Goal: Check status: Check status

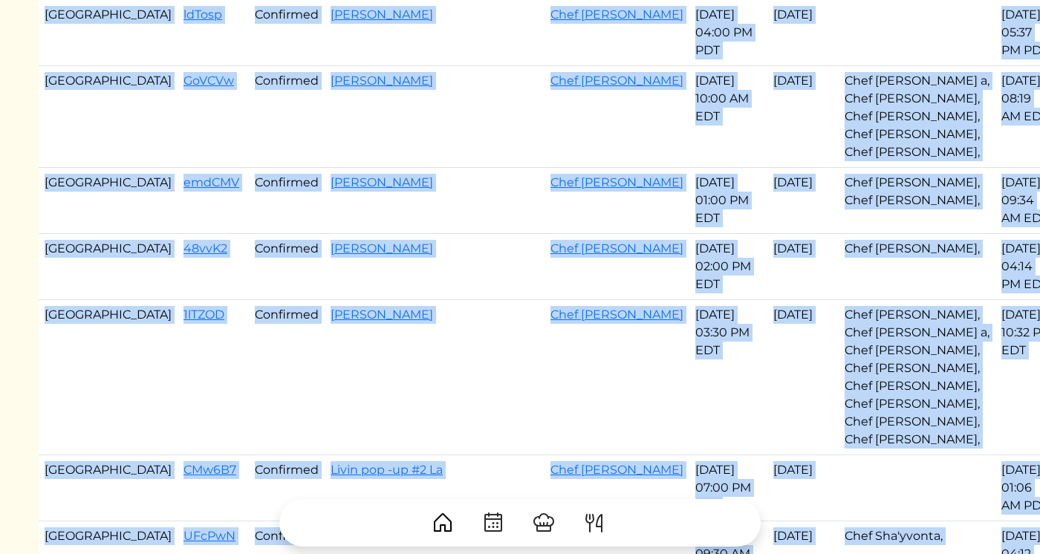
scroll to position [833, 0]
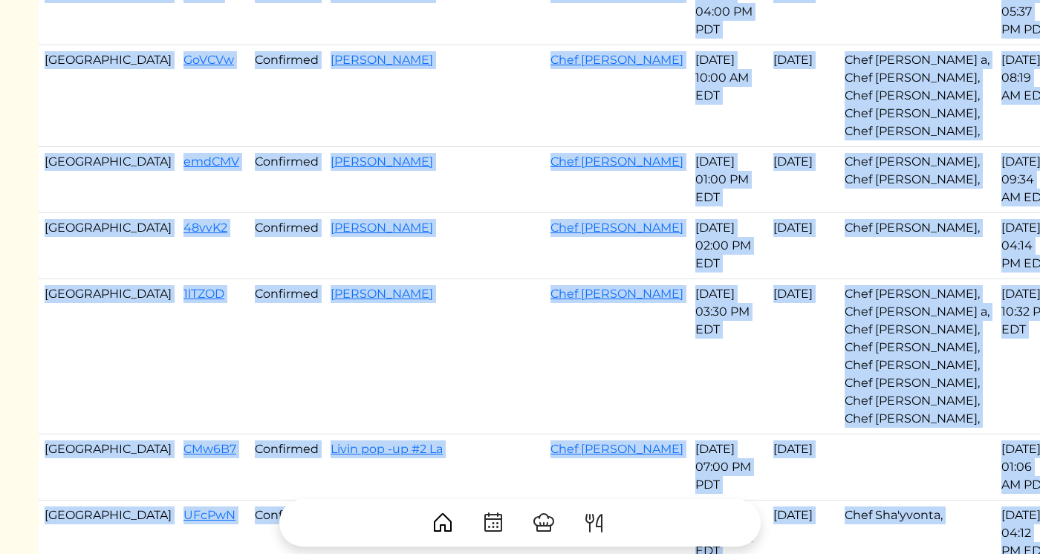
drag, startPoint x: 45, startPoint y: 237, endPoint x: 687, endPoint y: 431, distance: 670.8
click at [687, 431] on tbody "[GEOGRAPHIC_DATA] ILrvRt Started [PERSON_NAME] Chef [PERSON_NAME] [DATE] 11:00 …" at bounding box center [549, 72] width 1020 height 1519
copy tbody "Los Angeles ldTosp Confirmed [PERSON_NAME] Chef [PERSON_NAME] [DATE] 04:00 PM P…"
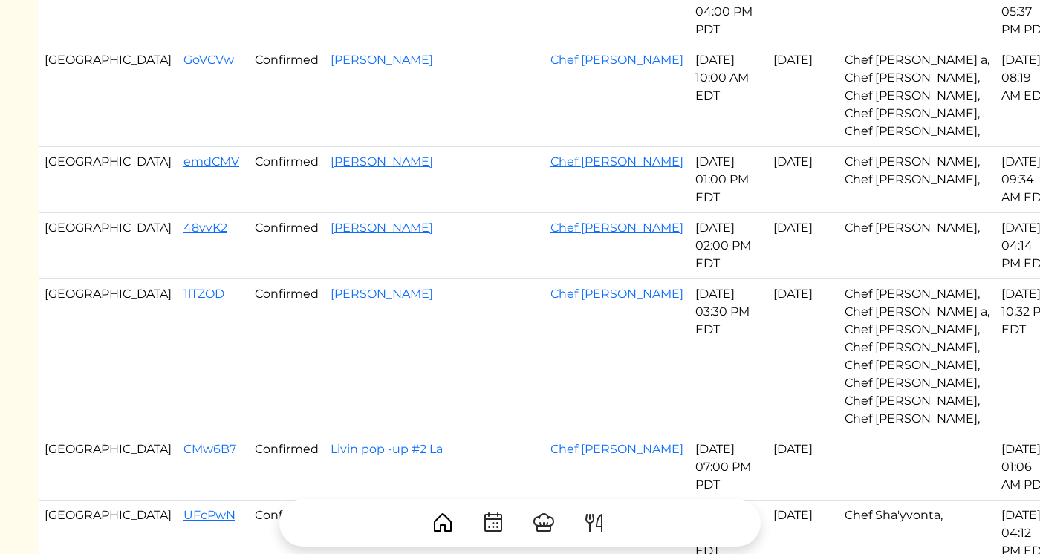
click at [400, 147] on td "[PERSON_NAME]" at bounding box center [435, 180] width 220 height 66
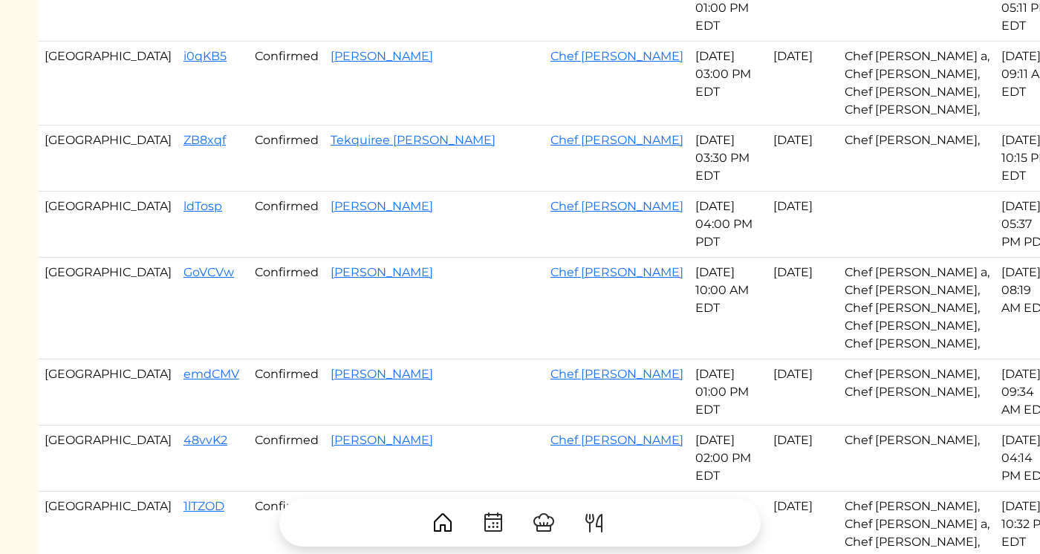
scroll to position [572, 0]
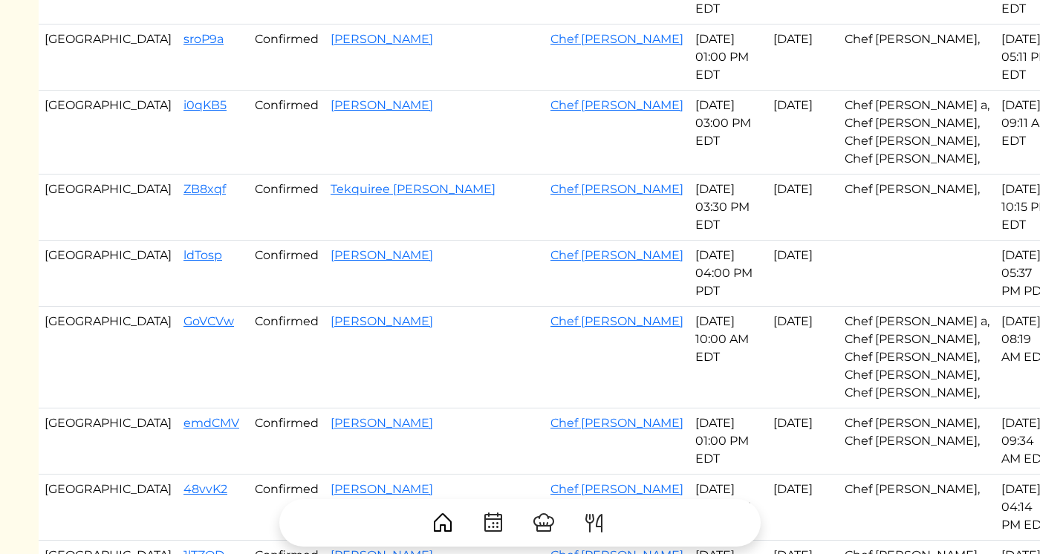
click at [178, 241] on td "ldTosp" at bounding box center [213, 274] width 71 height 66
click at [184, 248] on link "ldTosp" at bounding box center [203, 255] width 39 height 14
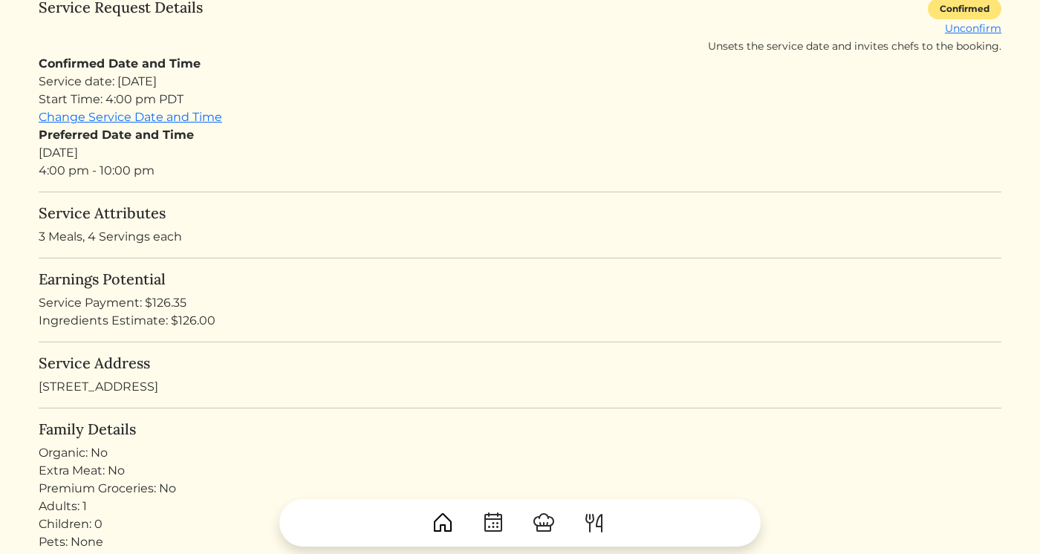
scroll to position [207, 0]
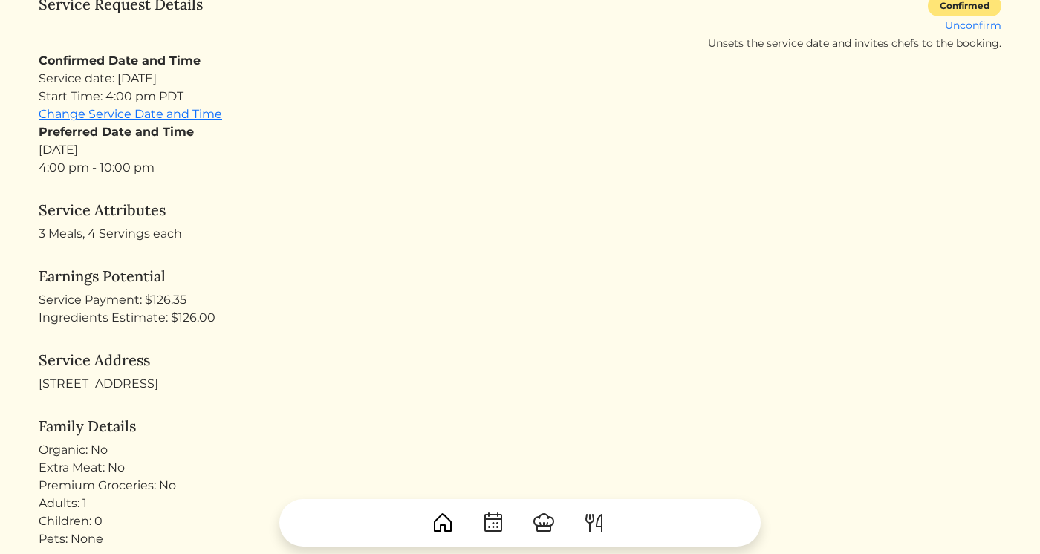
click at [180, 319] on div "Ingredients Estimate: $126.00" at bounding box center [520, 318] width 963 height 18
copy div "126.00"
